Goal: Task Accomplishment & Management: Use online tool/utility

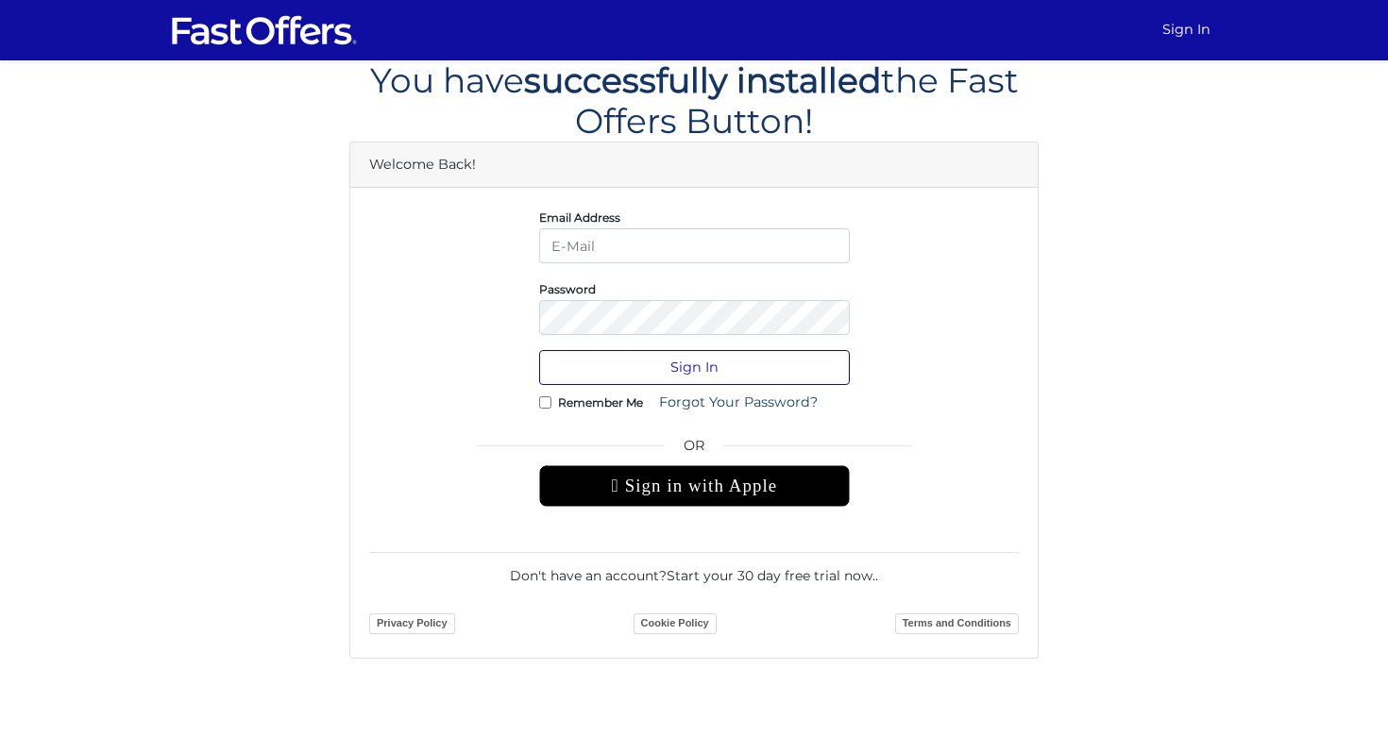
type input "socrates@livingtoronto.ca"
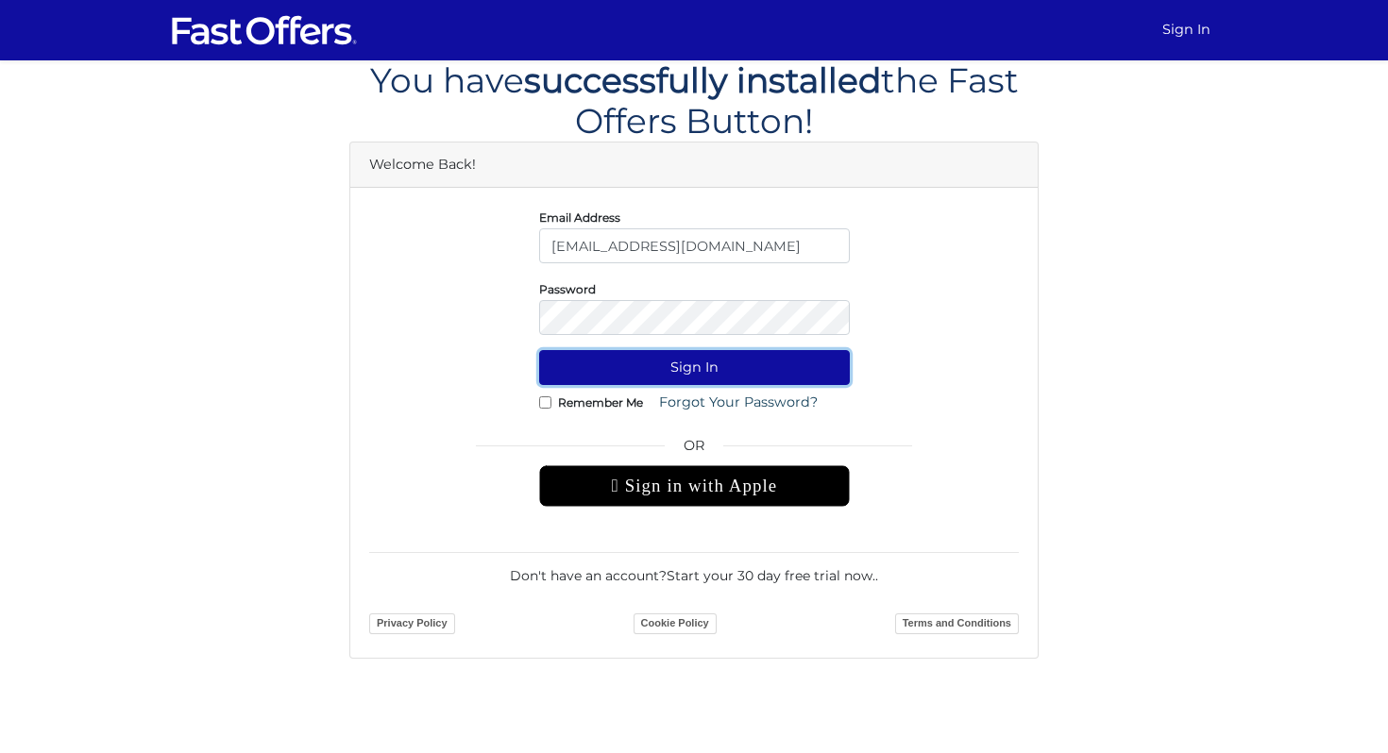
click at [671, 370] on button "Sign In" at bounding box center [694, 367] width 311 height 35
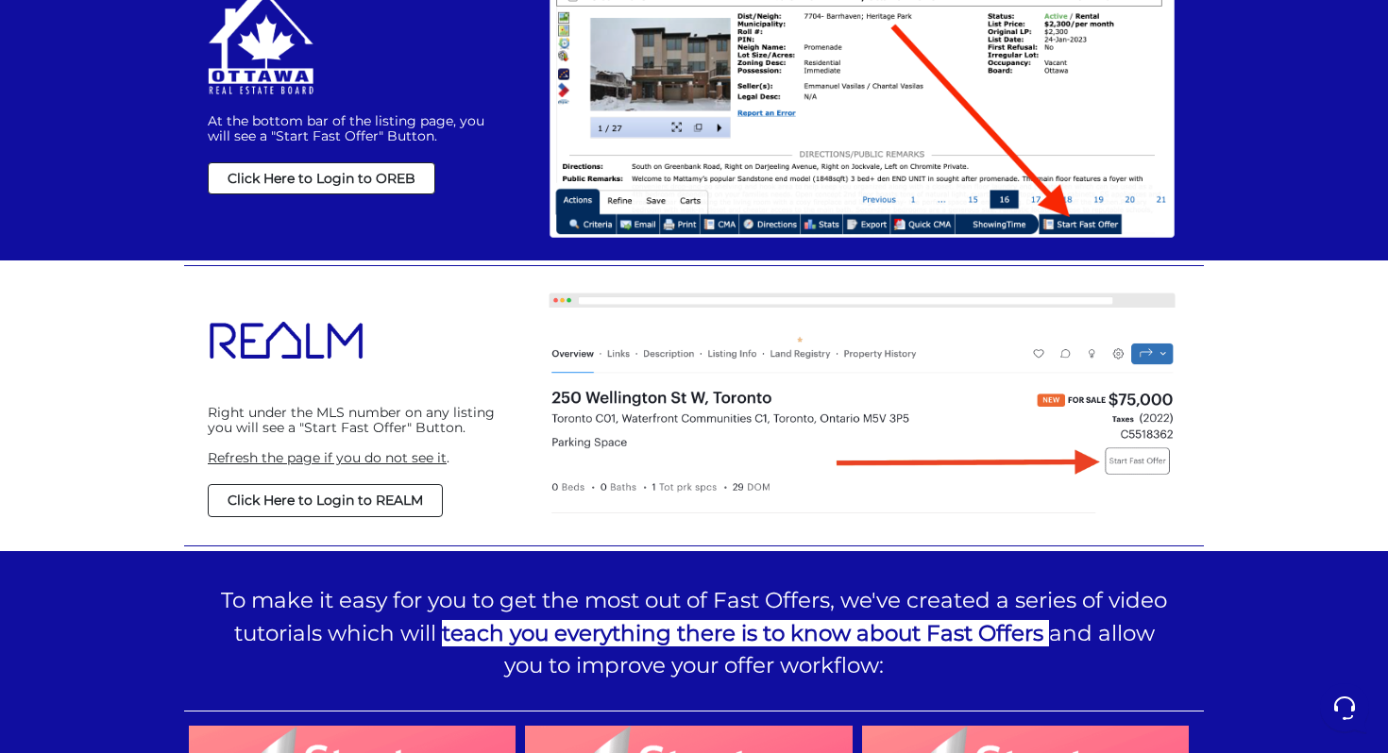
scroll to position [1463, 0]
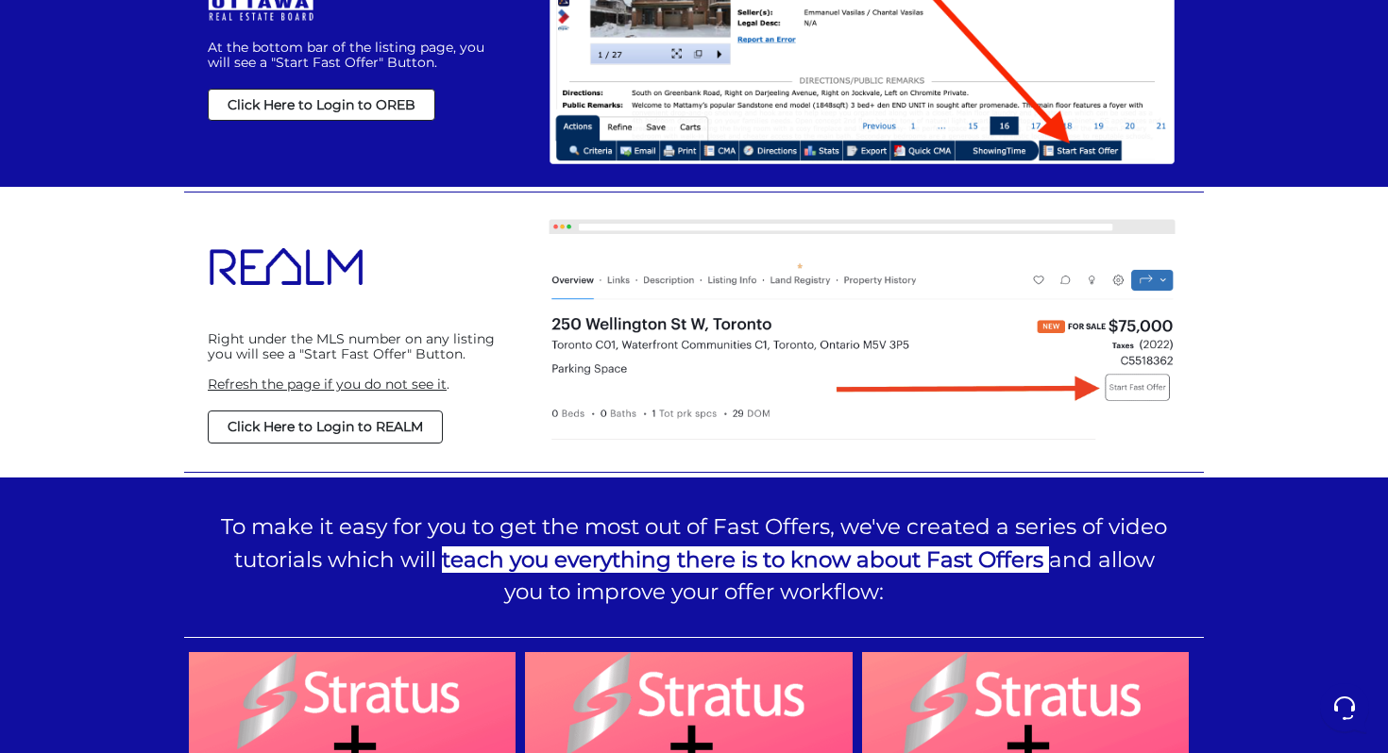
click at [310, 427] on strong "Click Here to Login to REALM" at bounding box center [325, 426] width 195 height 17
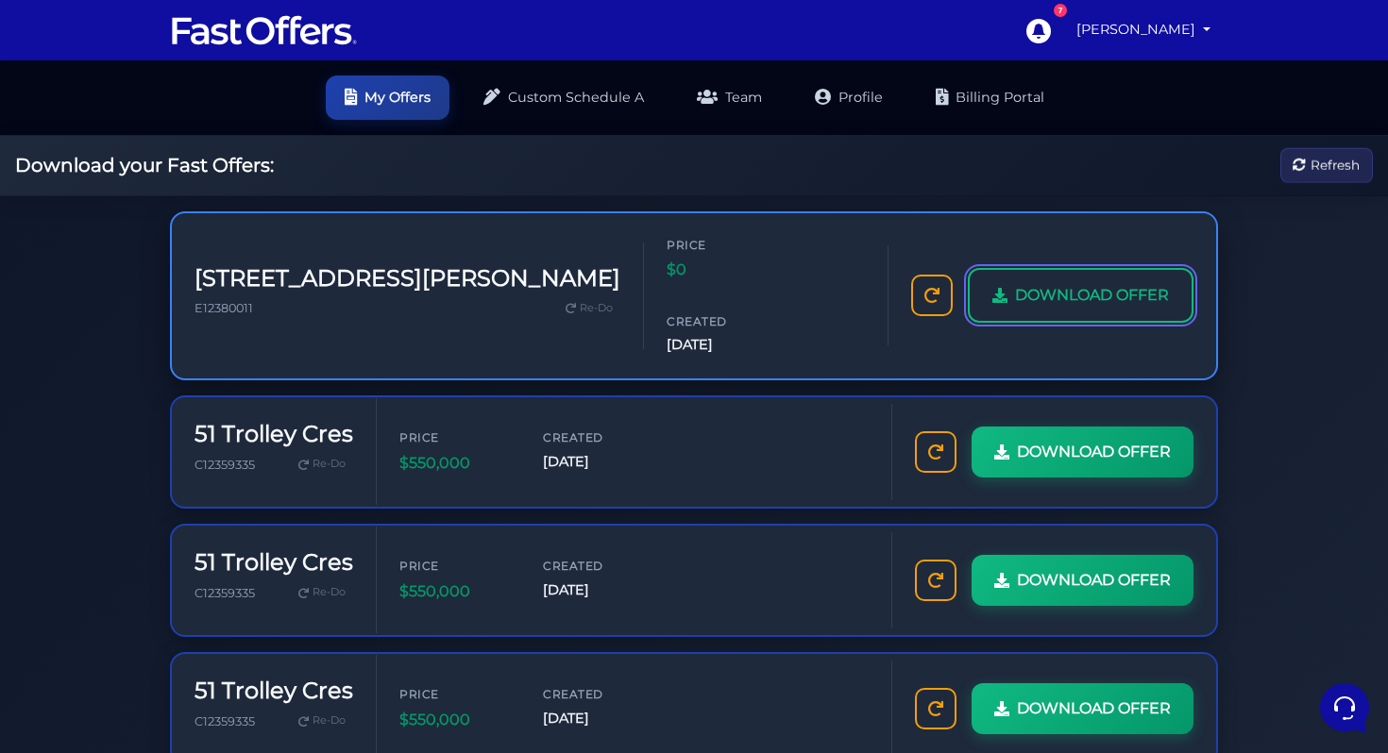
click at [1086, 283] on span "DOWNLOAD OFFER" at bounding box center [1092, 295] width 154 height 25
click at [1046, 283] on span "DOWNLOAD OFFER" at bounding box center [1092, 295] width 154 height 25
